Goal: Task Accomplishment & Management: Complete application form

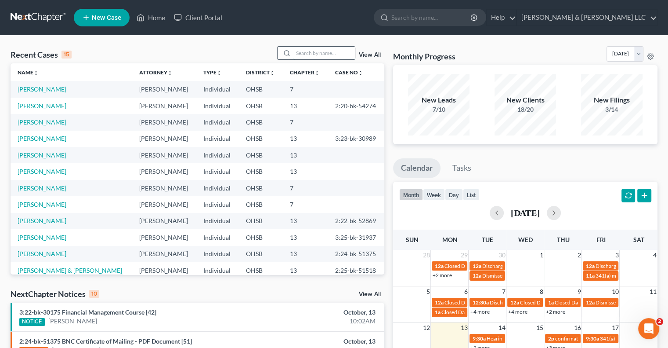
click at [326, 52] on input "search" at bounding box center [325, 53] width 62 height 13
type input "ford"
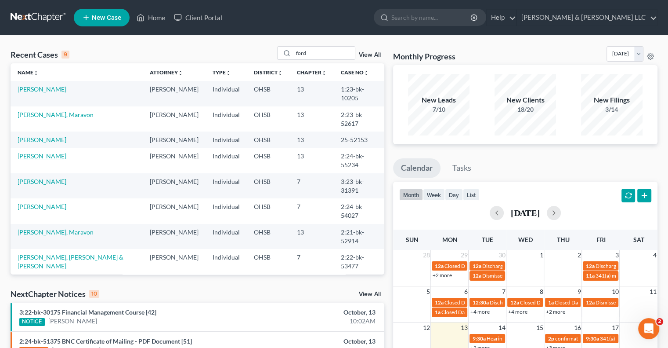
click at [35, 152] on link "[PERSON_NAME]" at bounding box center [42, 155] width 49 height 7
select select "3"
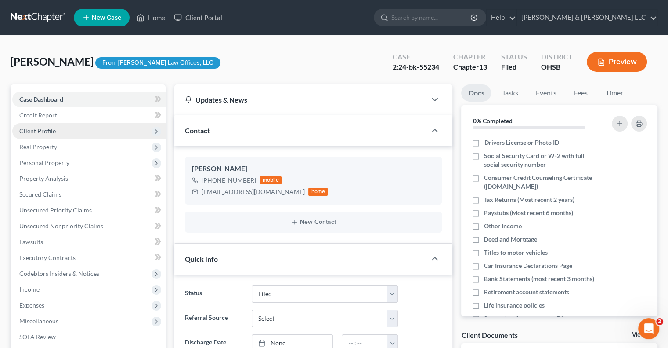
click at [40, 131] on span "Client Profile" at bounding box center [37, 130] width 36 height 7
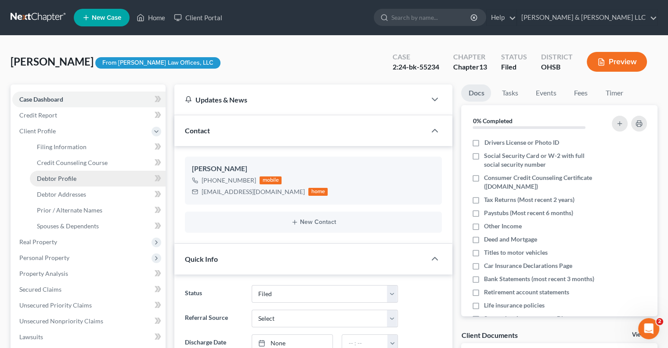
click at [49, 175] on span "Debtor Profile" at bounding box center [57, 177] width 40 height 7
select select "2"
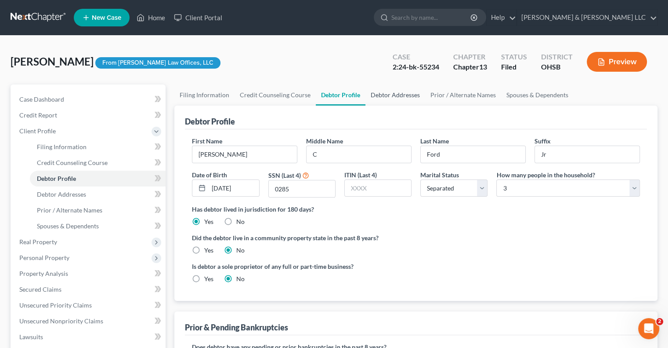
click at [377, 94] on link "Debtor Addresses" at bounding box center [396, 94] width 60 height 21
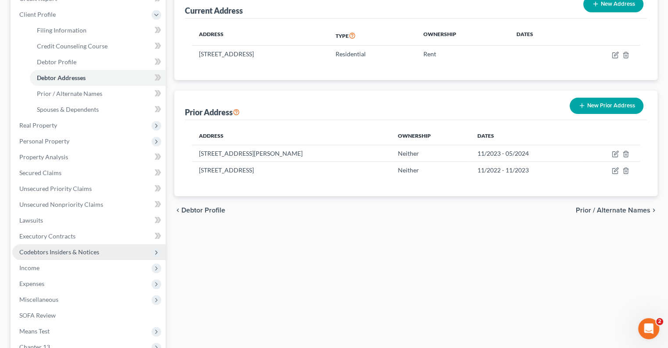
scroll to position [132, 0]
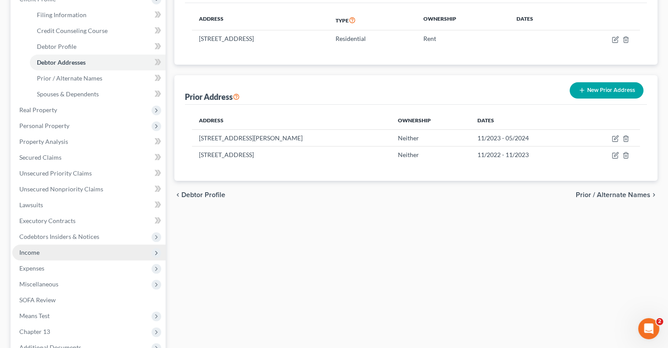
click at [41, 252] on span "Income" at bounding box center [88, 252] width 153 height 16
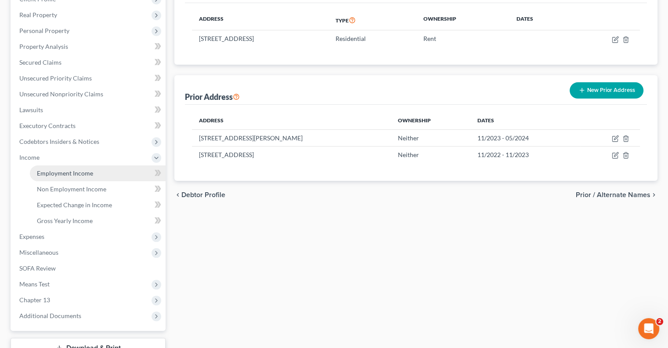
click at [63, 177] on link "Employment Income" at bounding box center [98, 173] width 136 height 16
